Goal: Task Accomplishment & Management: Manage account settings

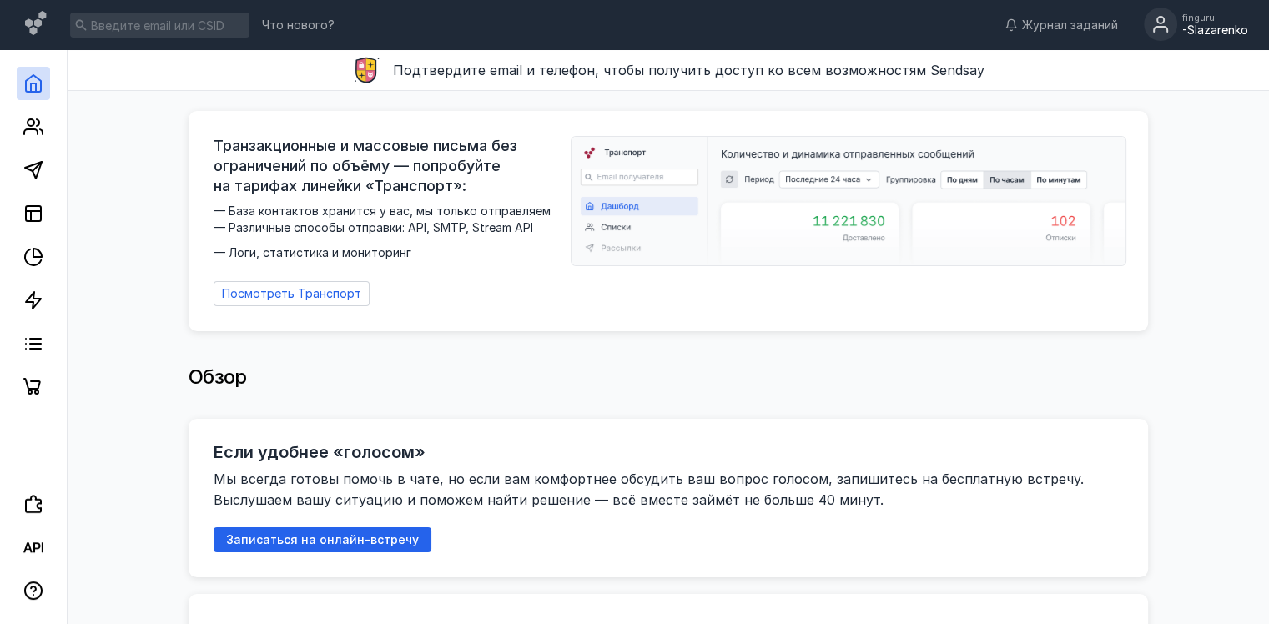
click at [1178, 24] on div "finguru -Slazarenko" at bounding box center [1196, 25] width 104 height 35
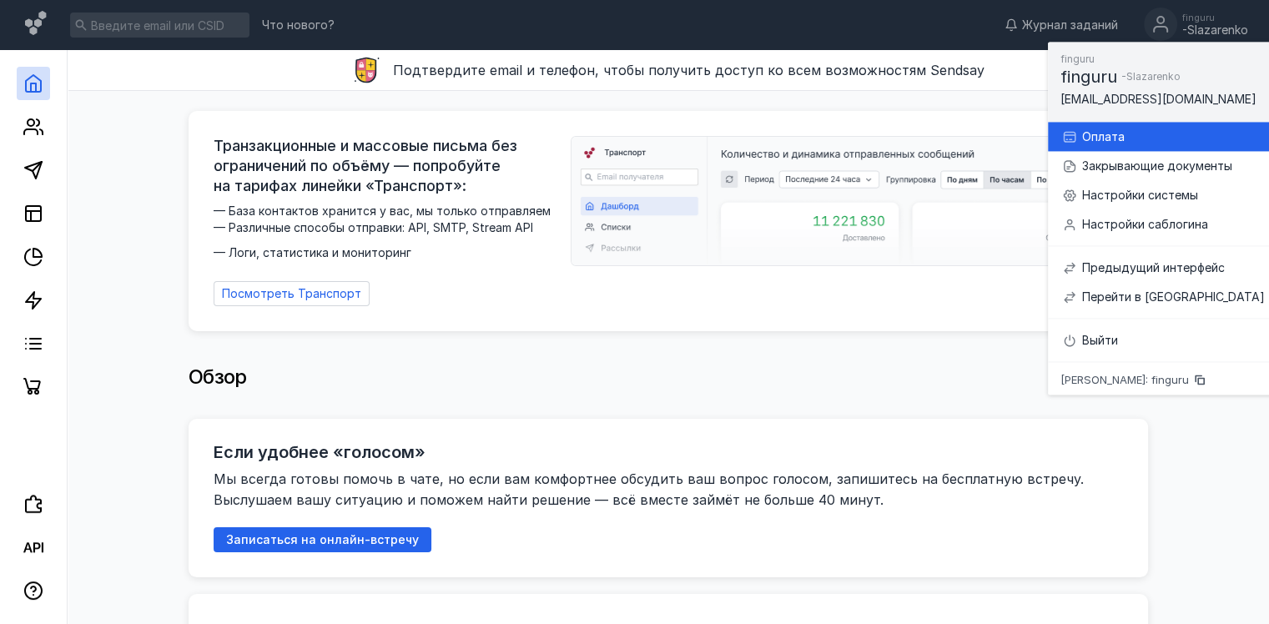
click at [1137, 129] on div "Оплата" at bounding box center [1173, 137] width 183 height 17
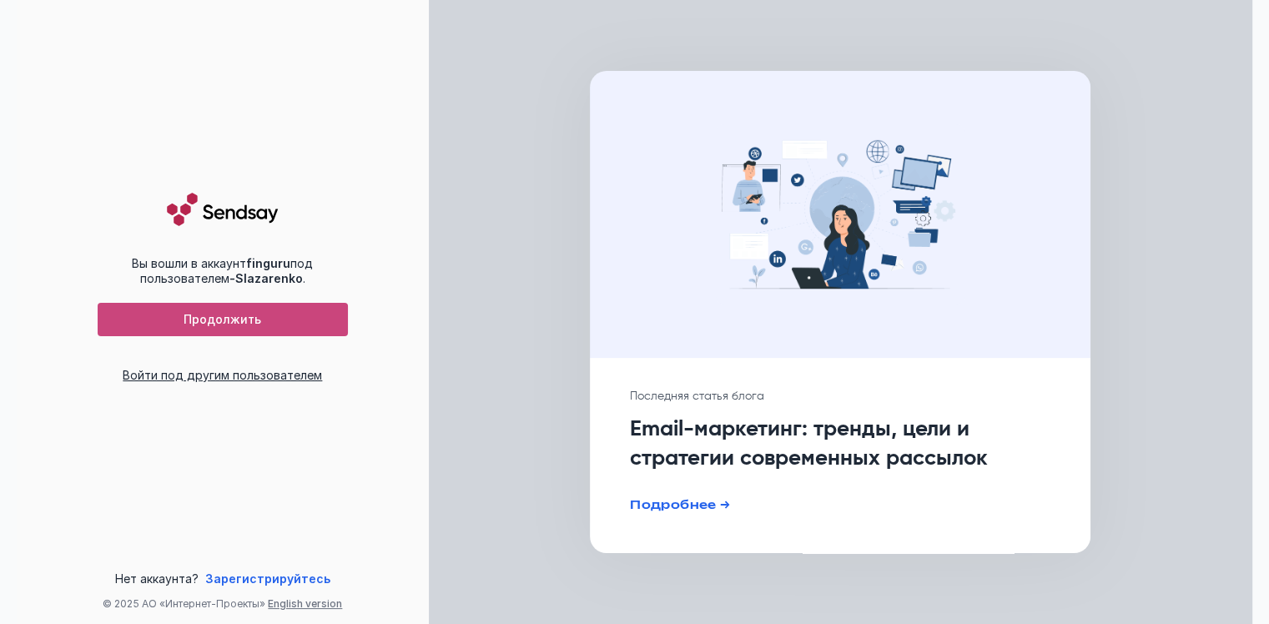
click at [181, 324] on div "Продолжить" at bounding box center [223, 320] width 234 height 14
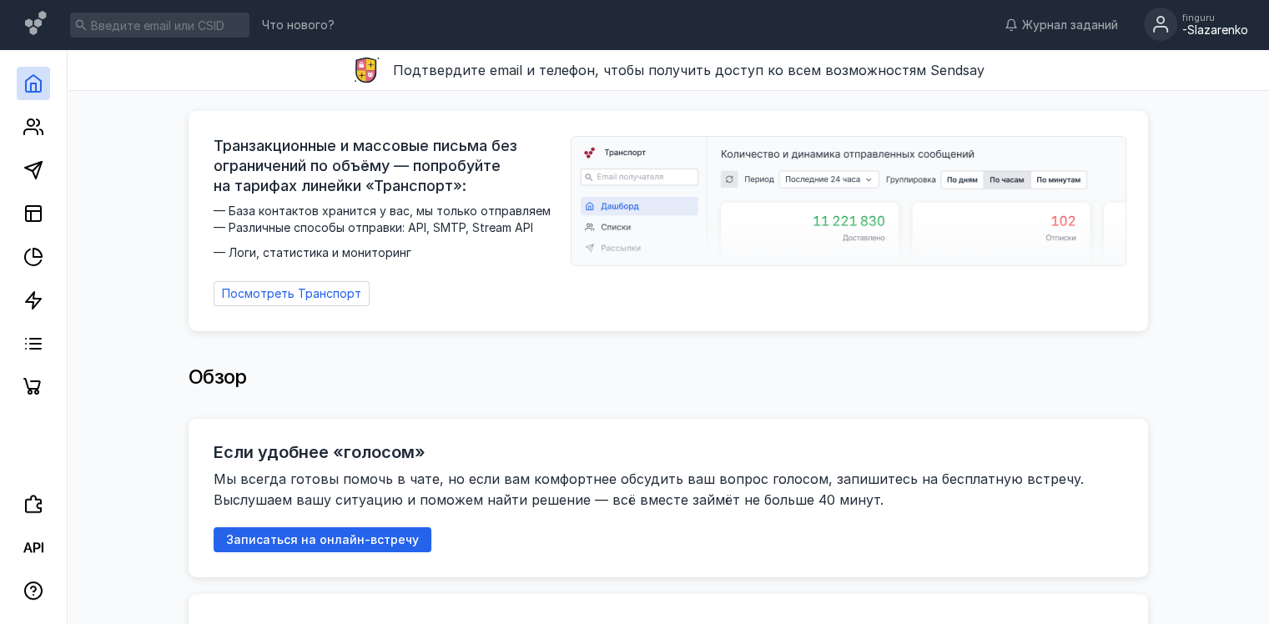
click at [1202, 24] on div "-Slazarenko" at bounding box center [1215, 30] width 66 height 14
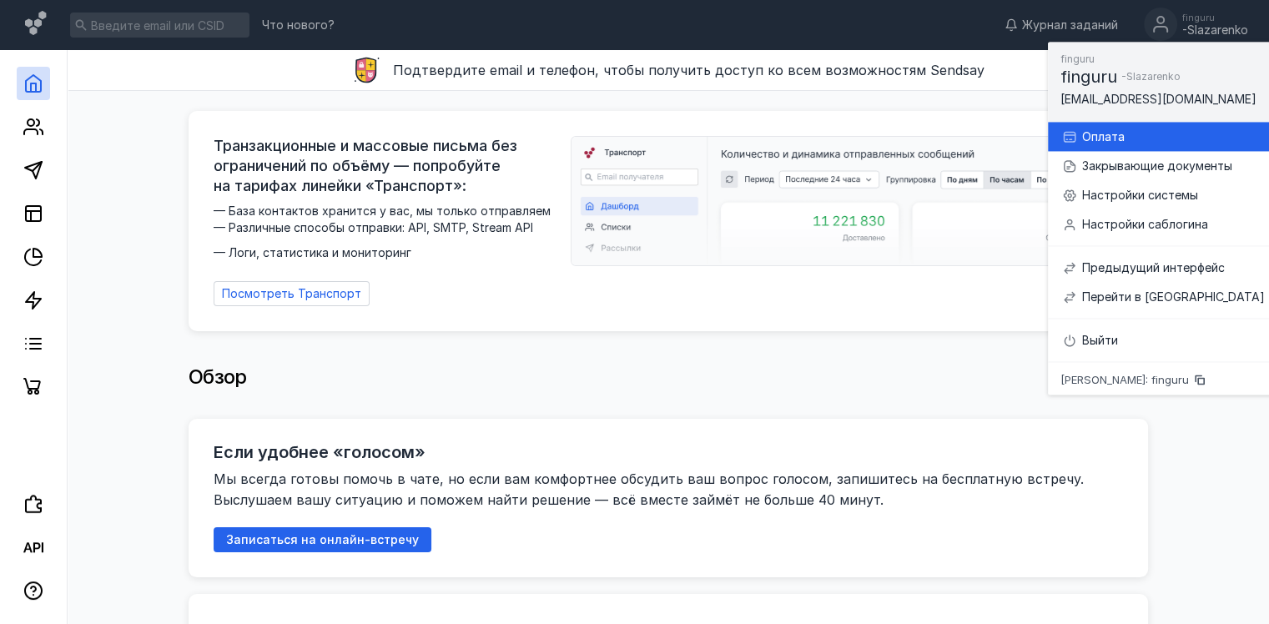
click at [1112, 136] on div "Оплата" at bounding box center [1173, 137] width 183 height 17
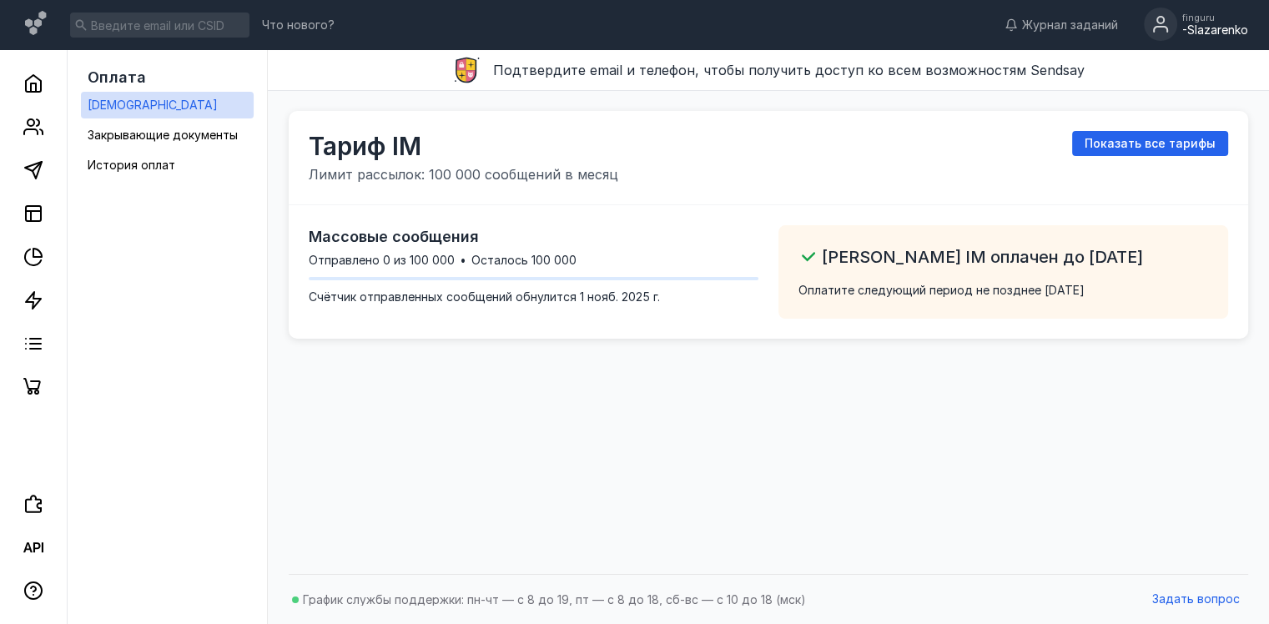
click at [1188, 23] on div "-Slazarenko" at bounding box center [1215, 30] width 66 height 14
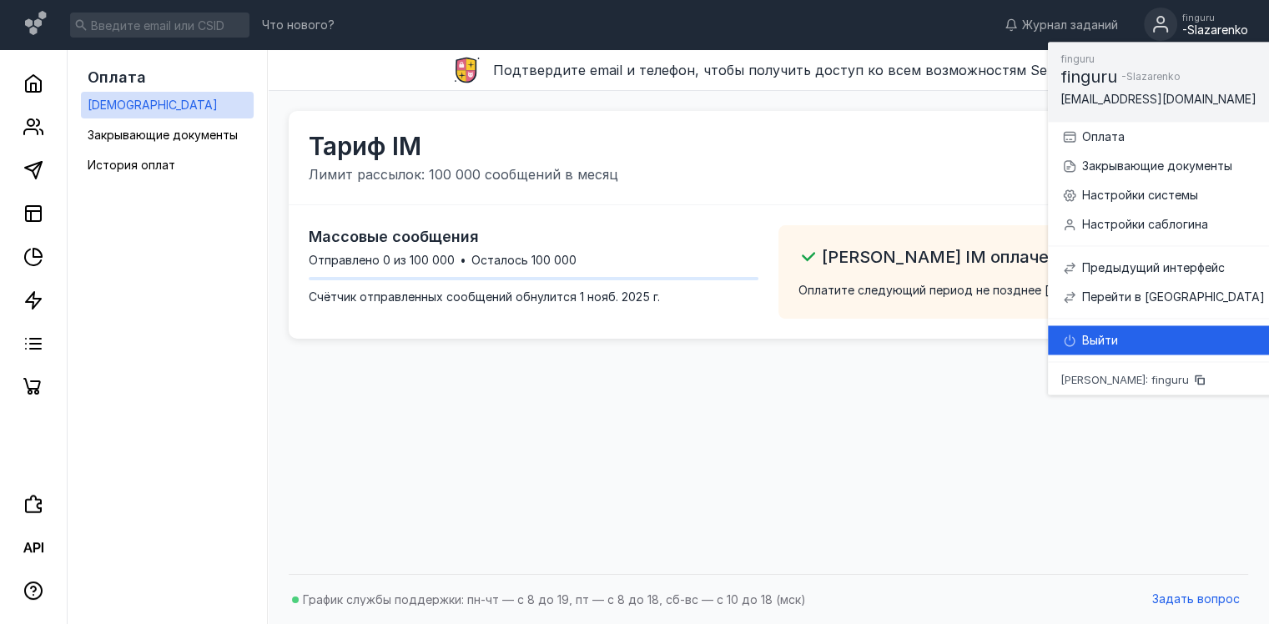
click at [1154, 325] on div "Выйти" at bounding box center [1163, 339] width 204 height 29
